Goal: Find specific page/section: Find specific page/section

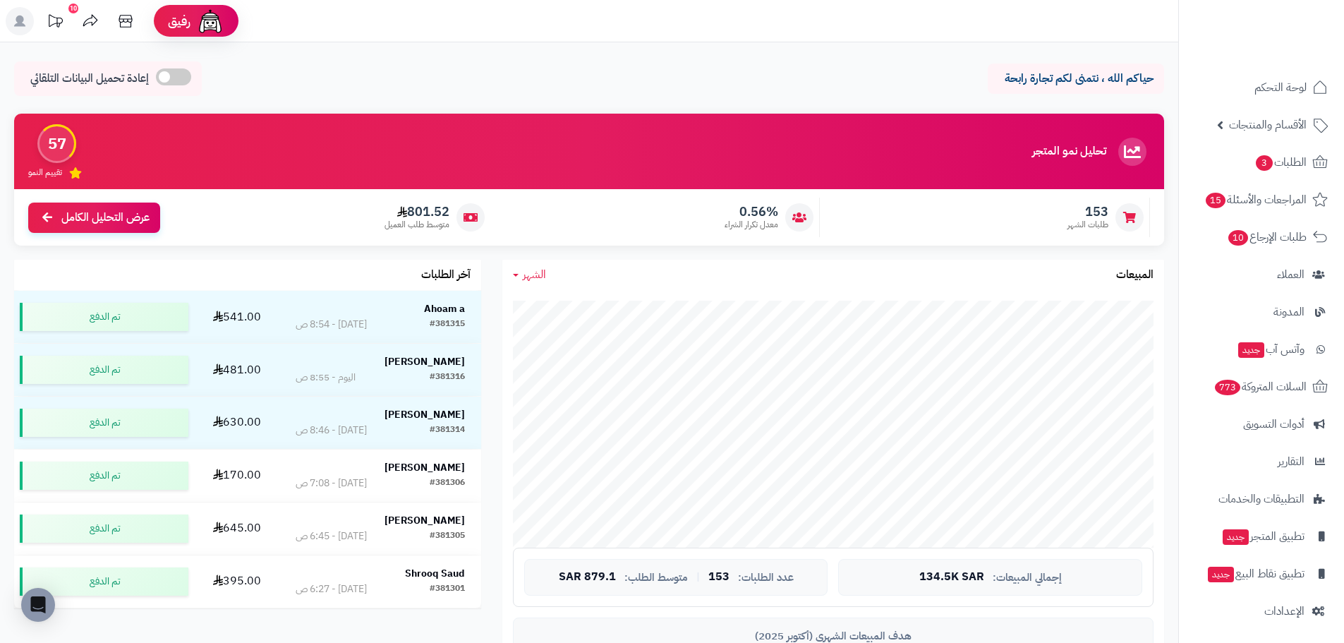
click at [531, 275] on span "الشهر" at bounding box center [534, 274] width 23 height 17
click at [572, 311] on link "اليوم" at bounding box center [558, 308] width 113 height 26
click at [526, 278] on span "الشهر" at bounding box center [534, 274] width 23 height 17
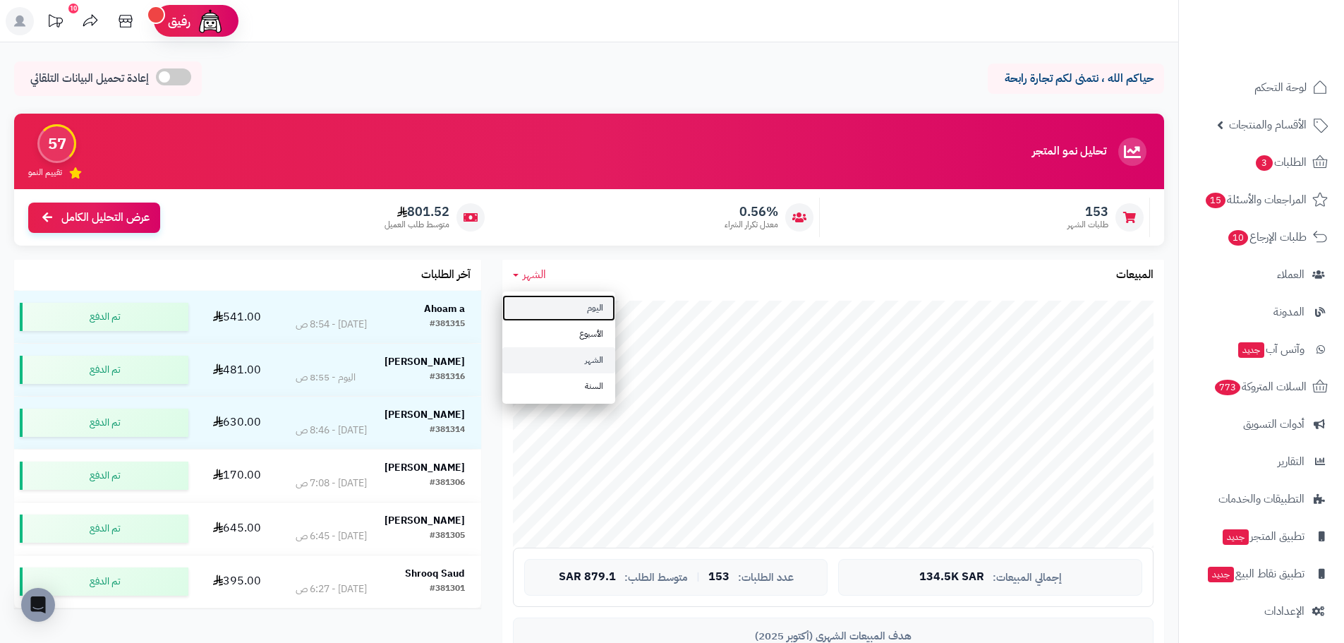
click at [550, 302] on link "اليوم" at bounding box center [558, 308] width 113 height 26
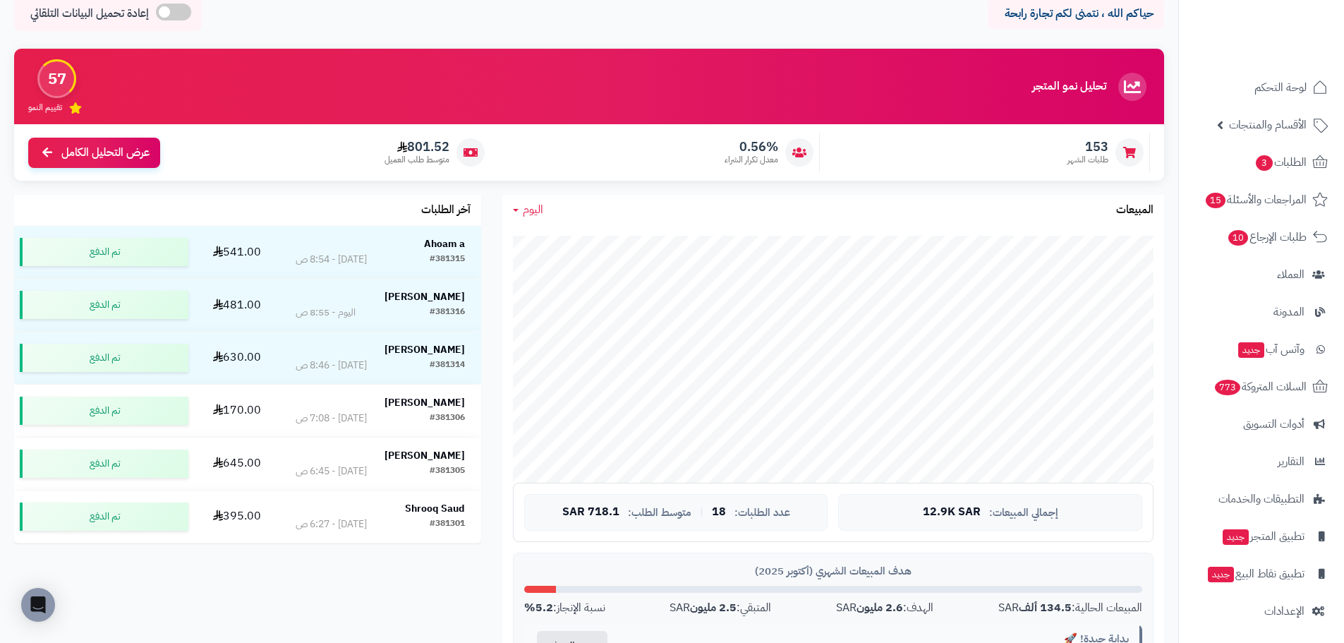
scroll to position [71, 0]
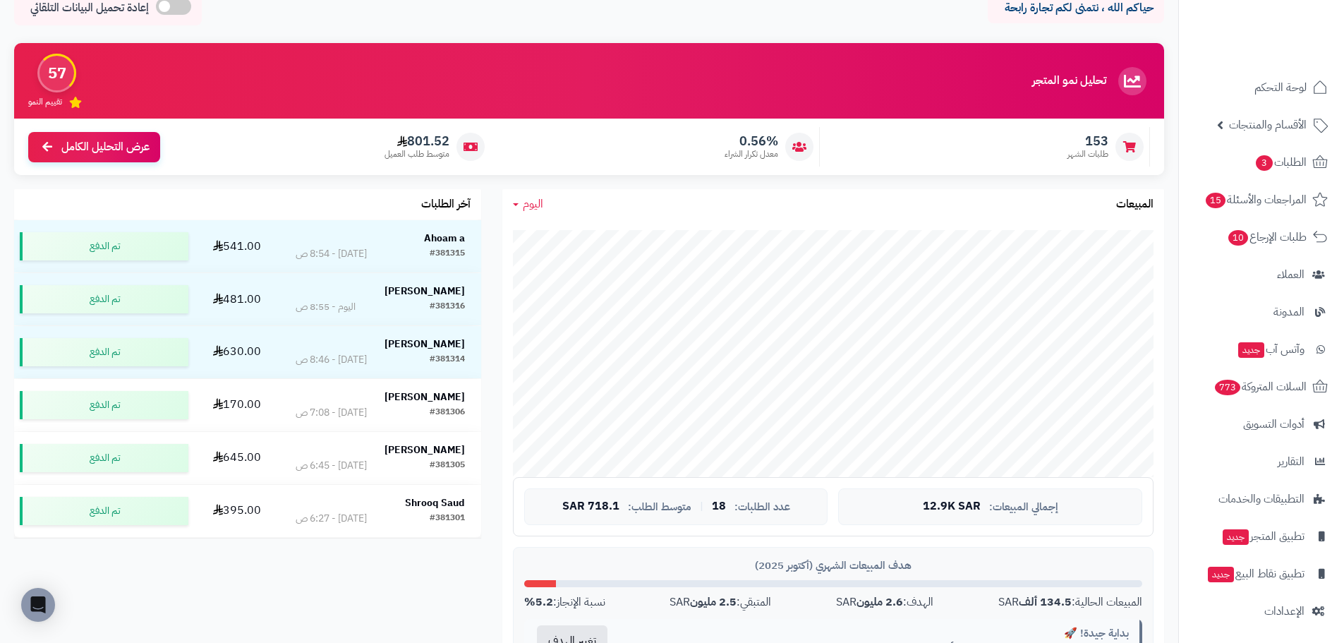
click at [525, 200] on span "اليوم" at bounding box center [533, 203] width 20 height 17
click at [573, 243] on link "اليوم" at bounding box center [558, 237] width 113 height 26
click at [531, 206] on span "اليوم" at bounding box center [533, 203] width 20 height 17
click at [558, 237] on link "اليوم" at bounding box center [558, 237] width 113 height 26
click at [529, 200] on span "اليوم" at bounding box center [533, 203] width 20 height 17
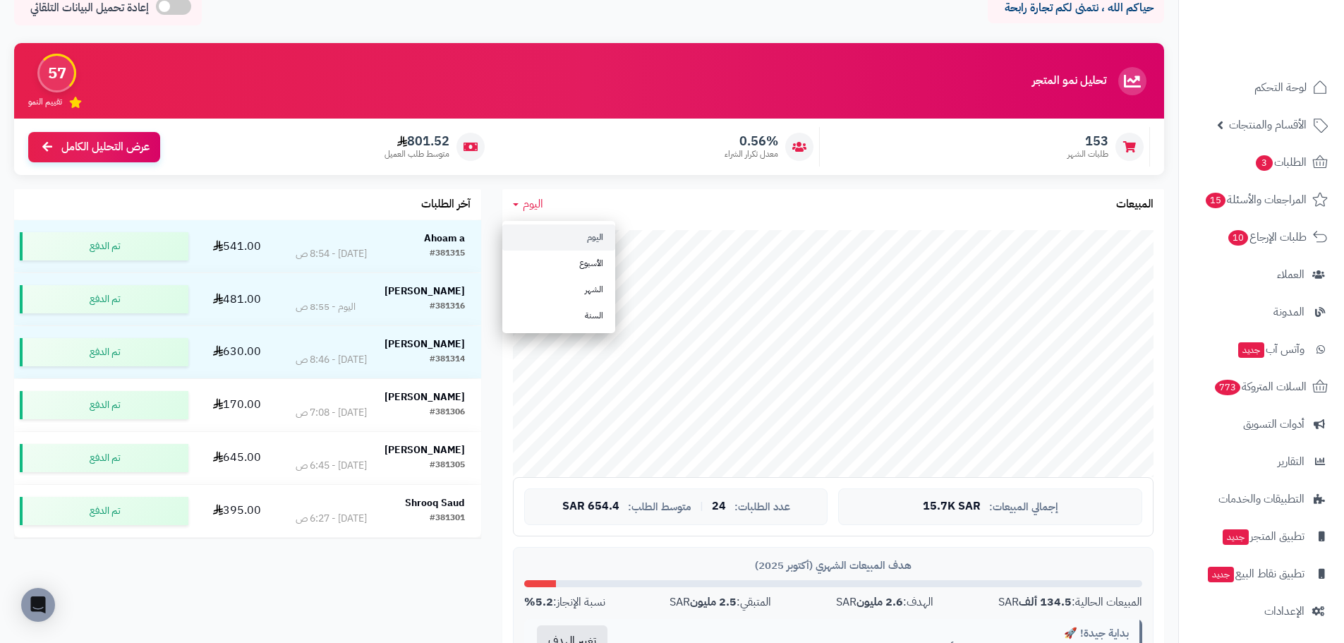
click at [560, 238] on link "اليوم" at bounding box center [558, 237] width 113 height 26
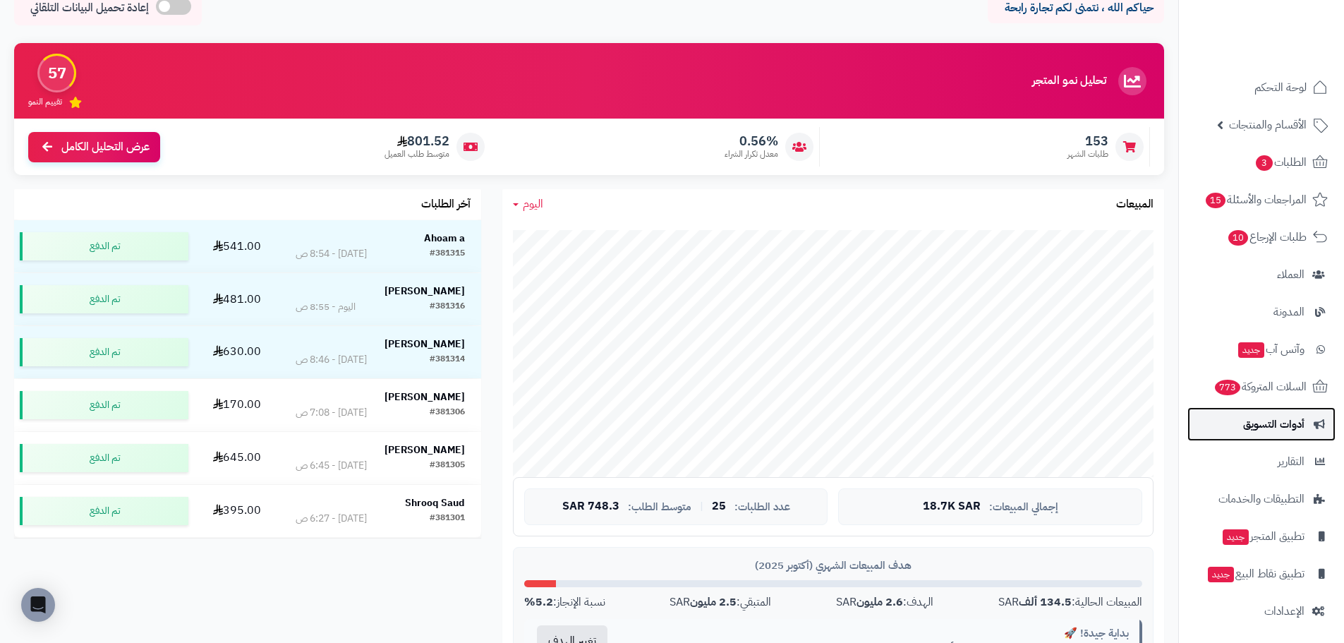
click at [1301, 419] on span "أدوات التسويق" at bounding box center [1273, 424] width 61 height 20
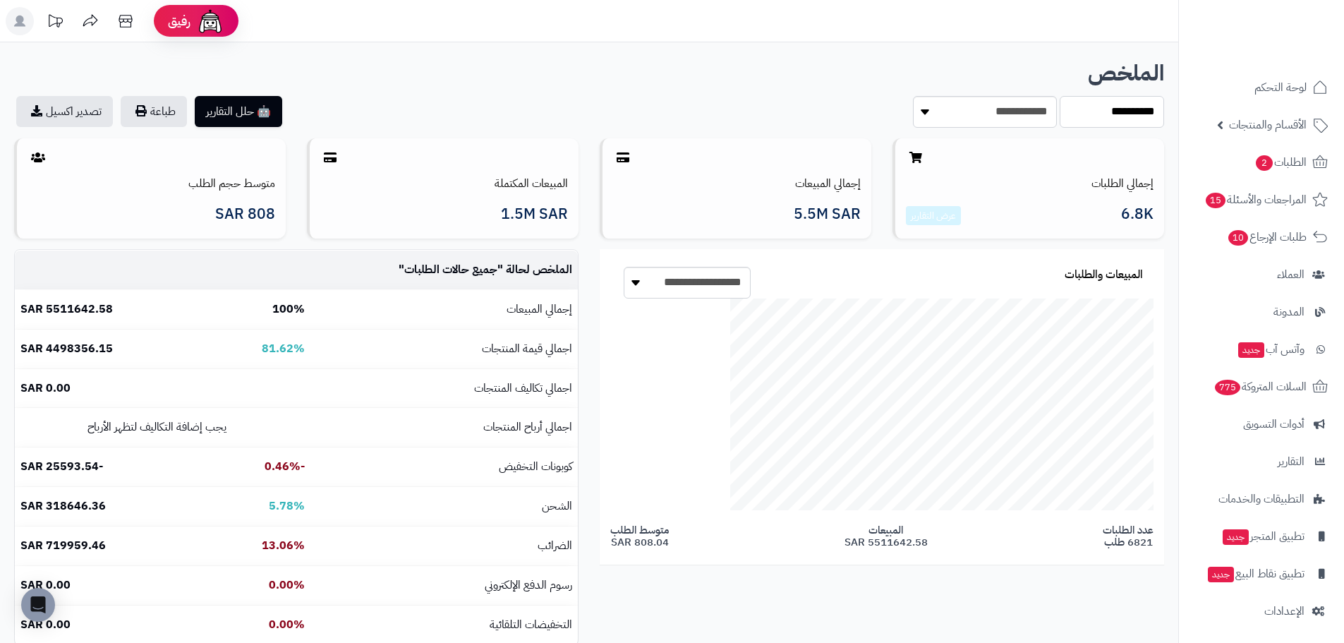
click at [1091, 112] on select "**********" at bounding box center [1112, 112] width 104 height 32
select select "****"
click at [1060, 96] on select "**********" at bounding box center [1112, 112] width 104 height 32
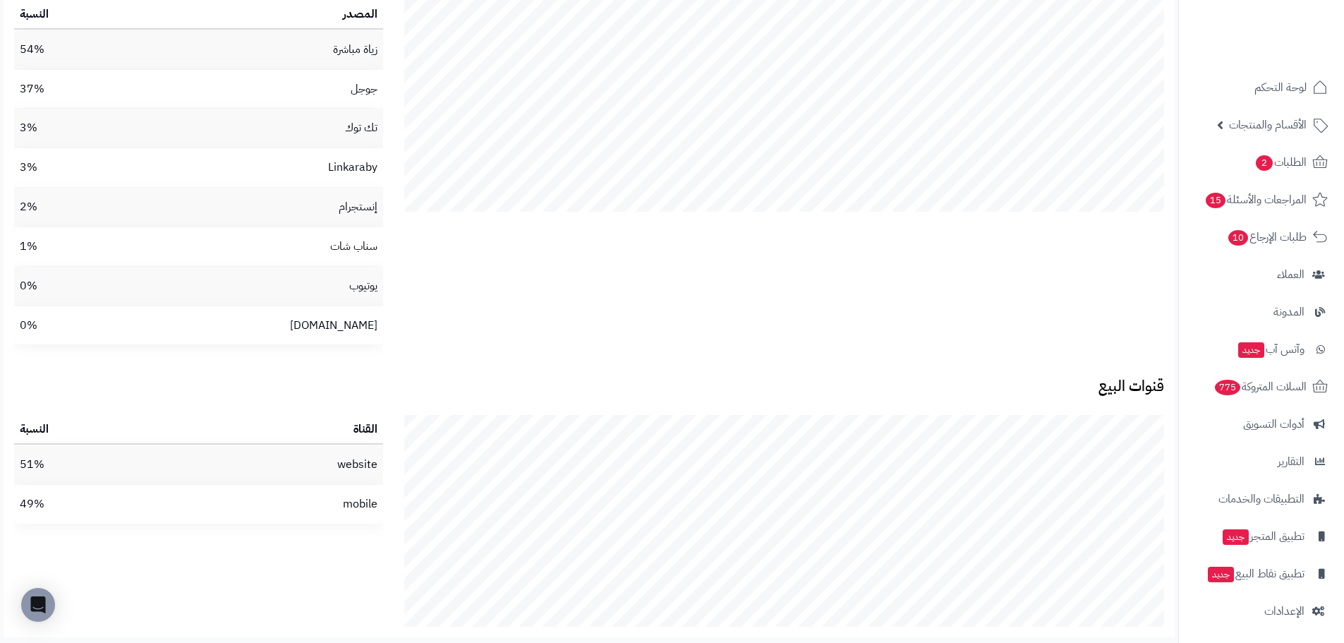
scroll to position [2600, 0]
